Goal: Task Accomplishment & Management: Manage account settings

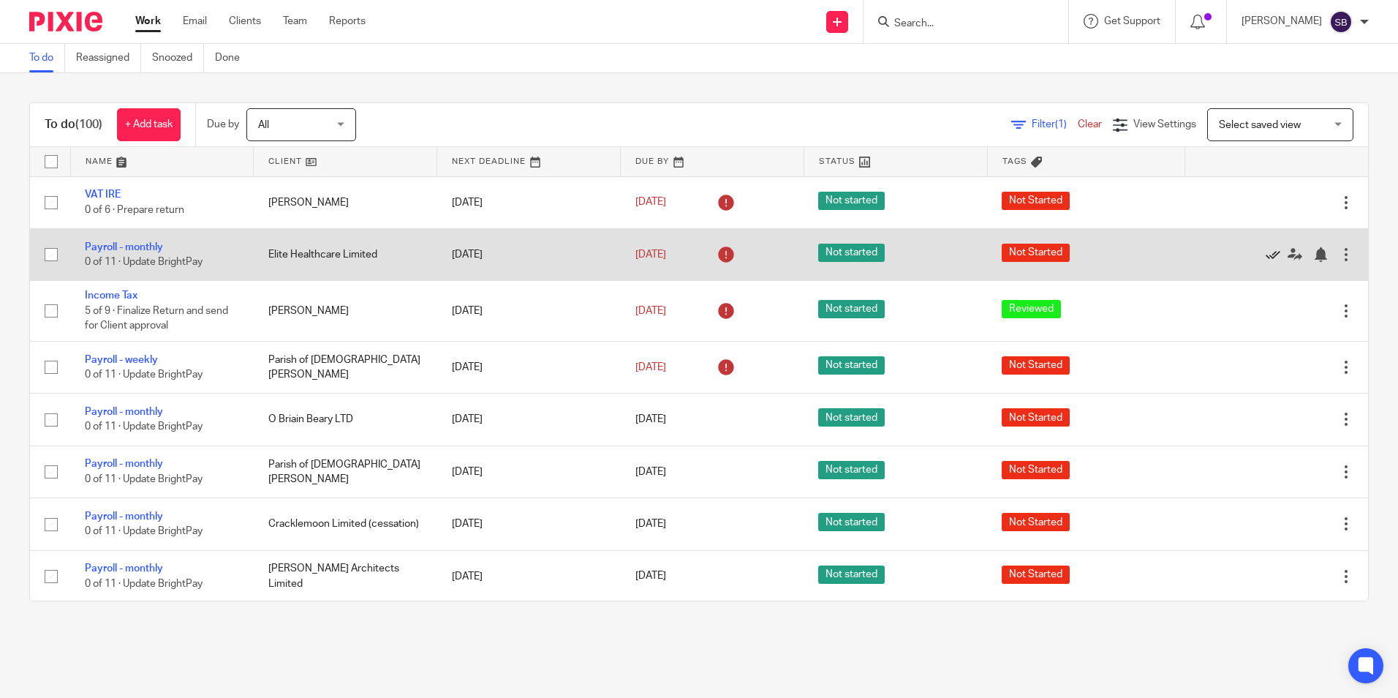
click at [1266, 252] on icon at bounding box center [1273, 254] width 15 height 15
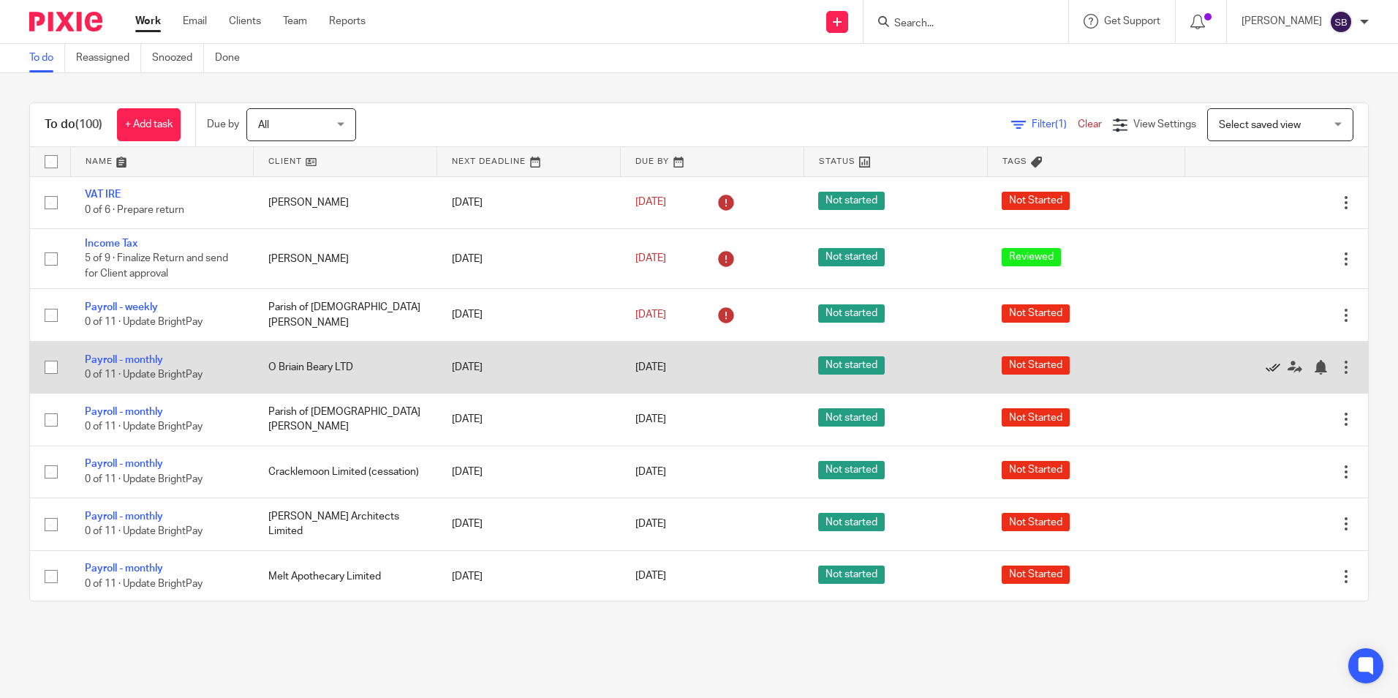
click at [1266, 367] on icon at bounding box center [1273, 367] width 15 height 15
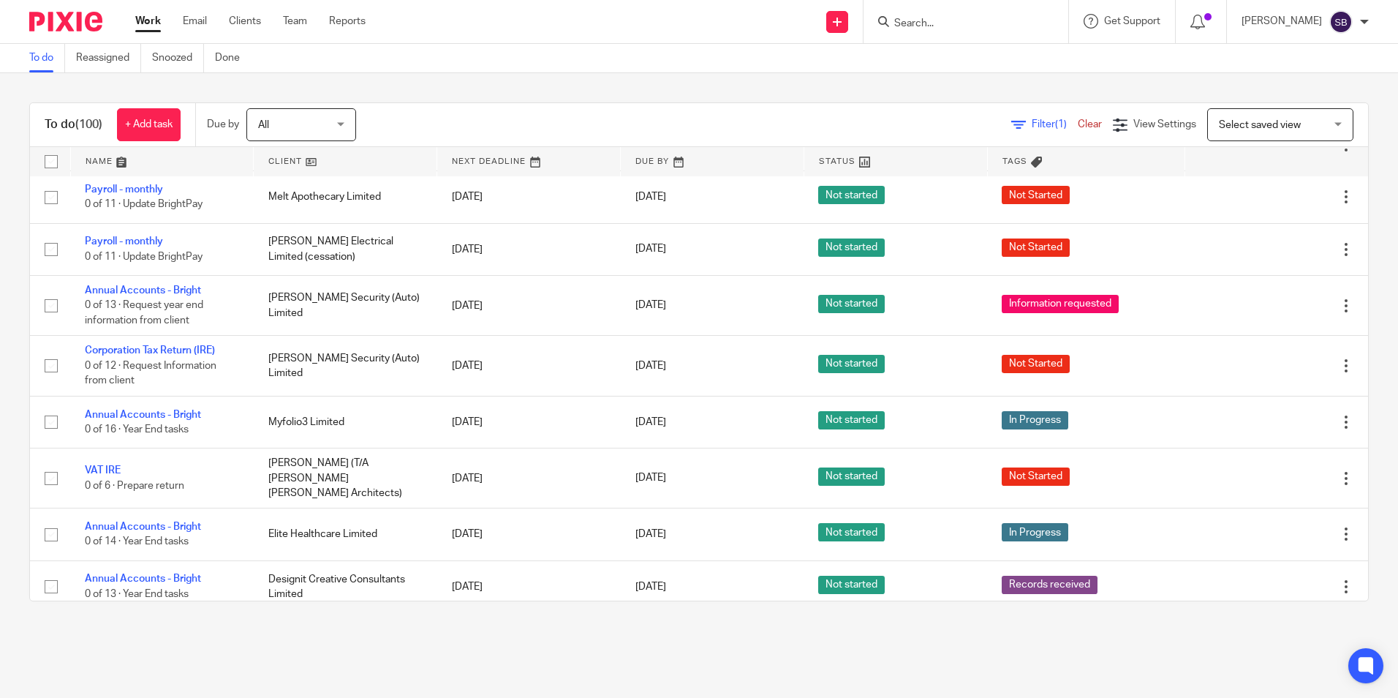
scroll to position [374, 0]
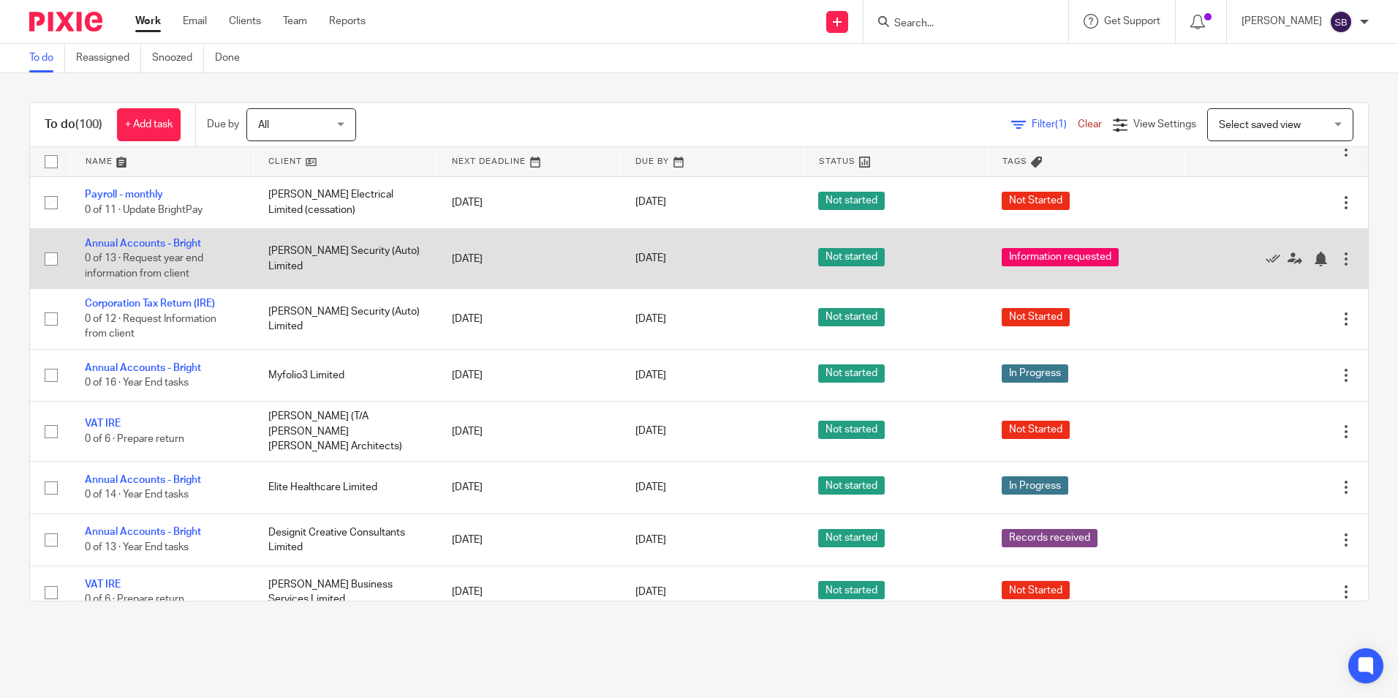
click at [176, 236] on td "Annual Accounts - Bright 0 of 13 · Request year end information from client" at bounding box center [162, 258] width 184 height 60
click at [173, 245] on link "Annual Accounts - Bright" at bounding box center [143, 243] width 116 height 10
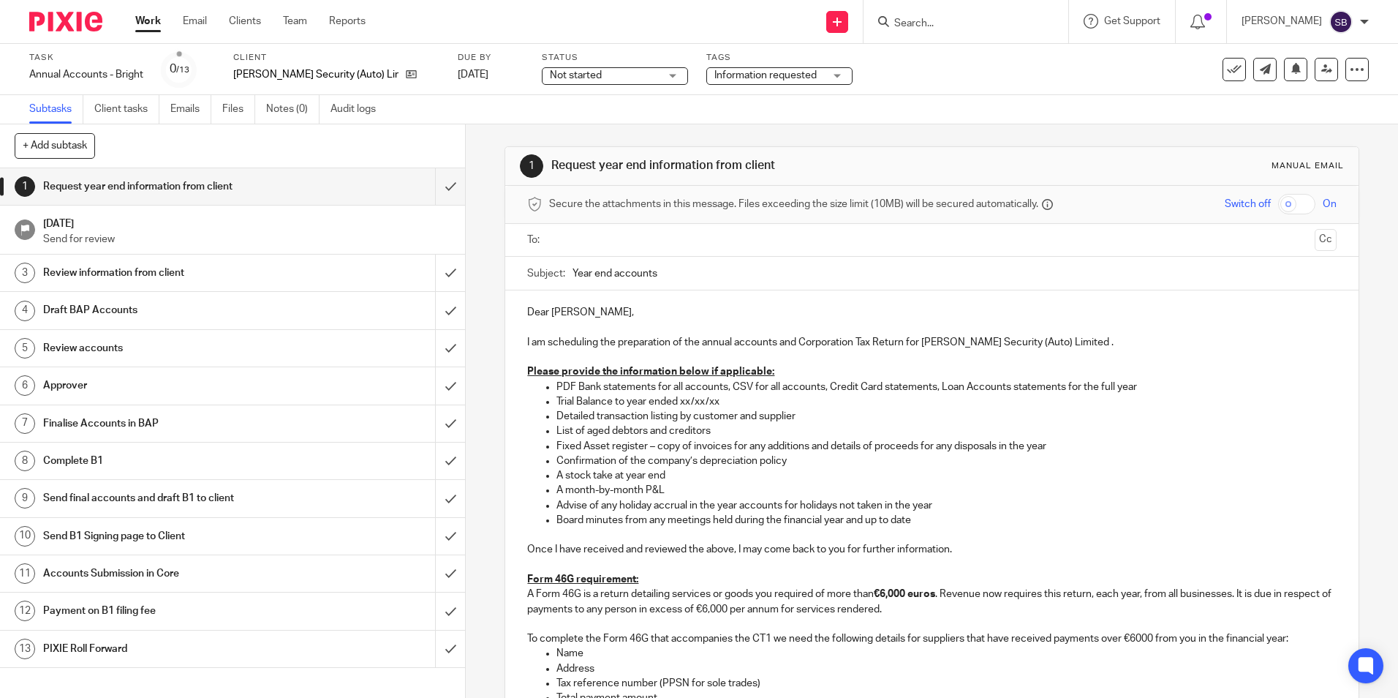
click at [475, 72] on div "Task Annual Accounts - Bright Save Annual Accounts - Bright 0 /13 Client Peden …" at bounding box center [587, 69] width 1117 height 35
click at [477, 70] on link "[DATE]" at bounding box center [491, 74] width 66 height 15
click at [146, 19] on link "Work" at bounding box center [148, 21] width 26 height 15
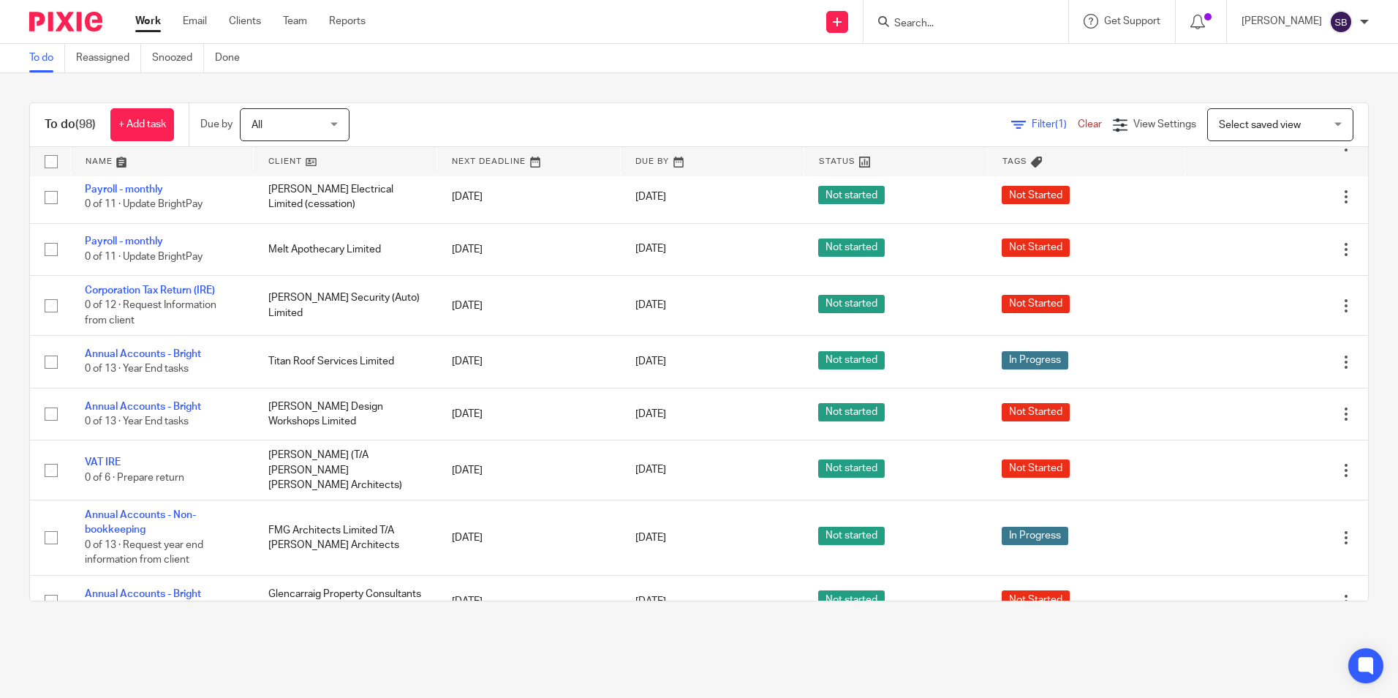
scroll to position [355, 0]
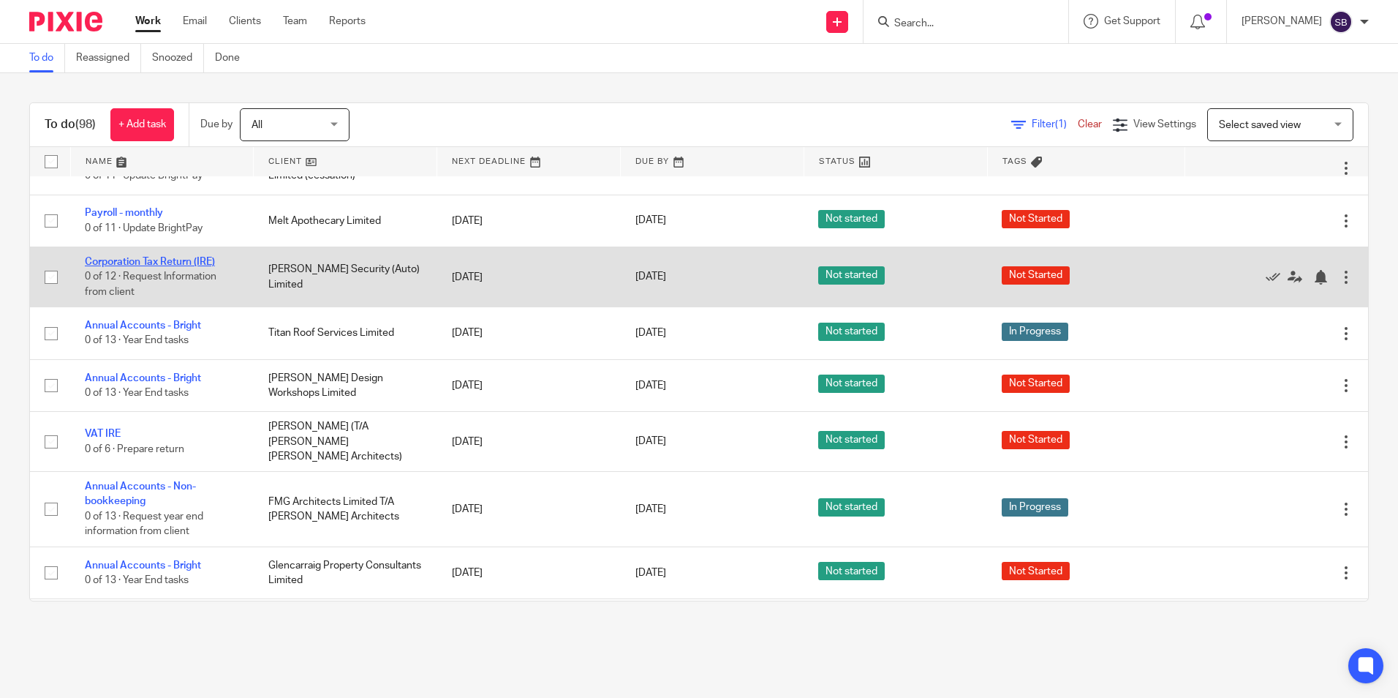
click at [183, 260] on link "Corporation Tax Return (IRE)" at bounding box center [150, 262] width 130 height 10
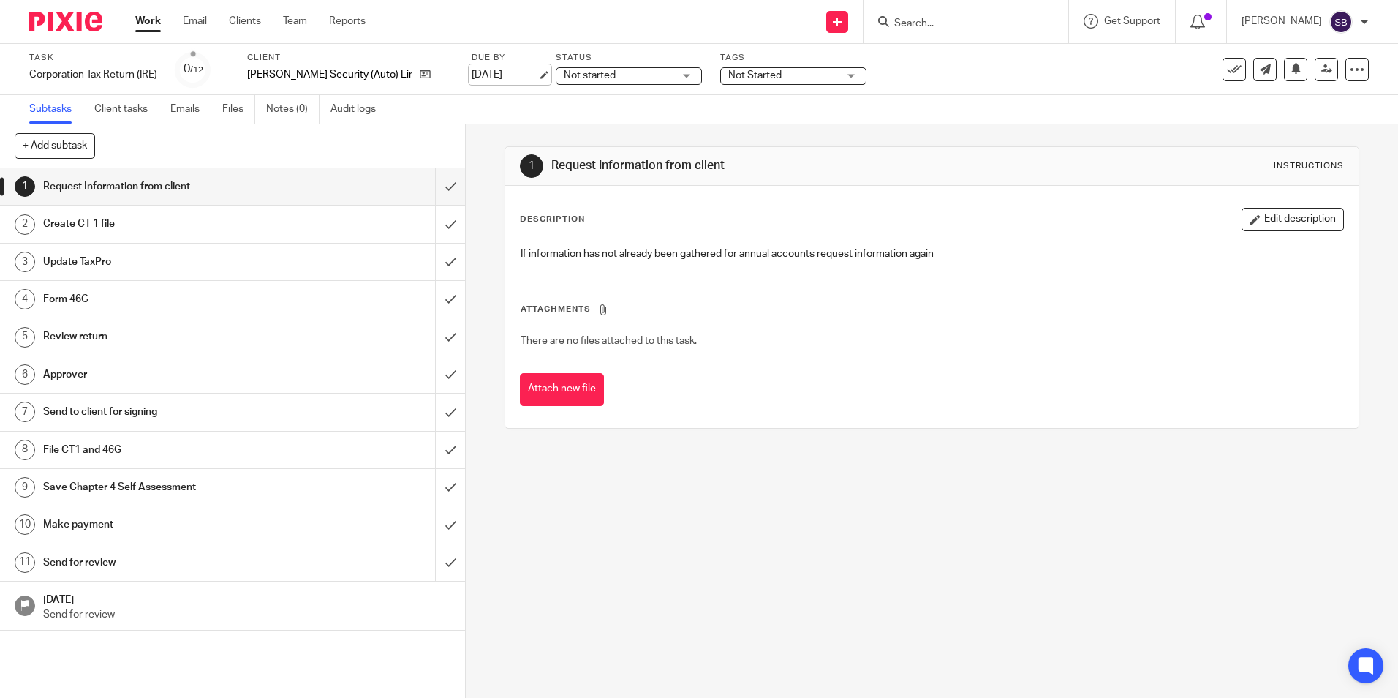
click at [494, 72] on link "[DATE]" at bounding box center [505, 74] width 66 height 15
click at [146, 21] on link "Work" at bounding box center [148, 21] width 26 height 15
